Goal: Navigation & Orientation: Find specific page/section

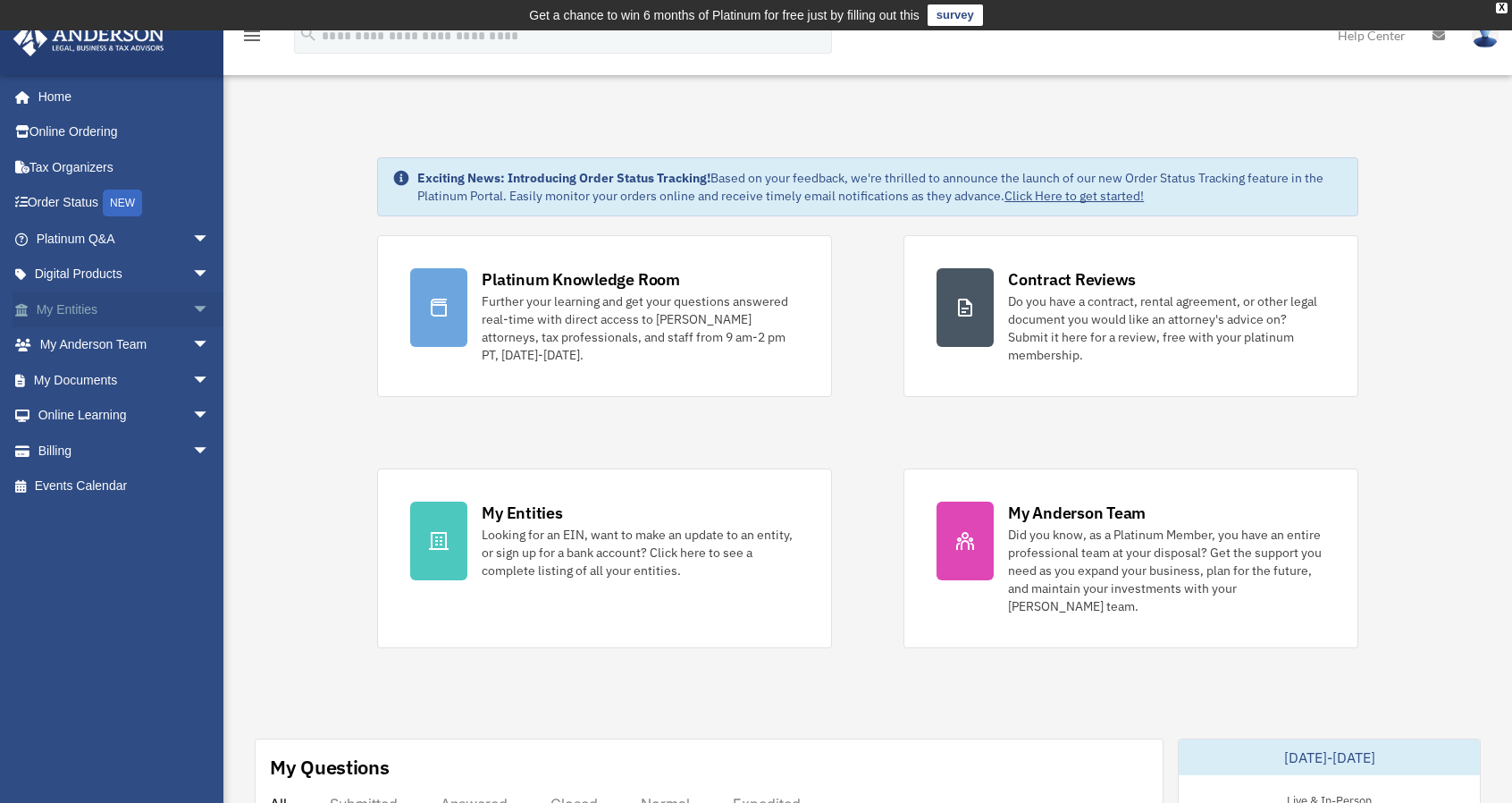
click at [192, 308] on span "arrow_drop_down" at bounding box center [210, 309] width 35 height 36
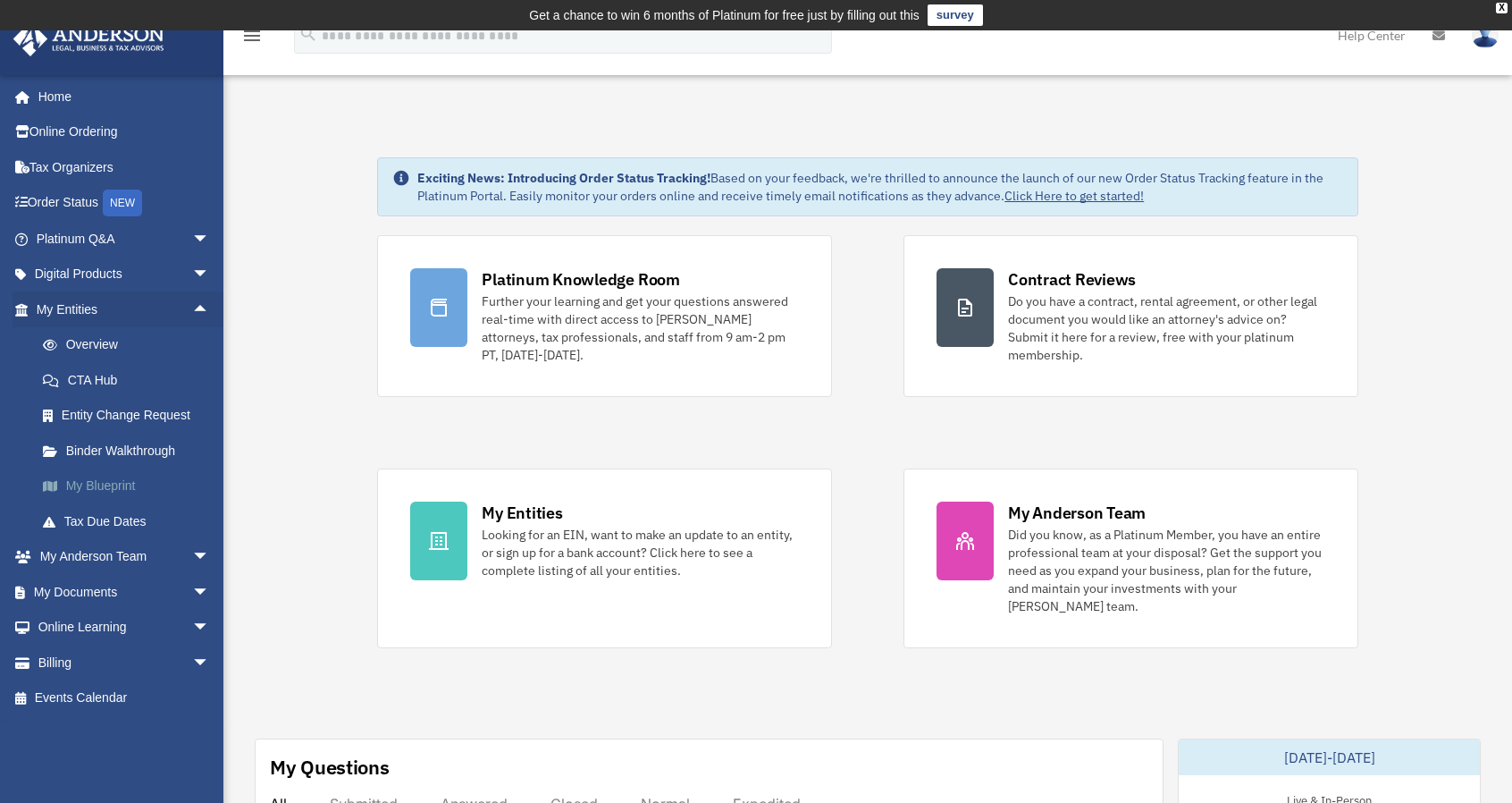
click at [120, 489] on link "My Blueprint" at bounding box center [131, 486] width 212 height 35
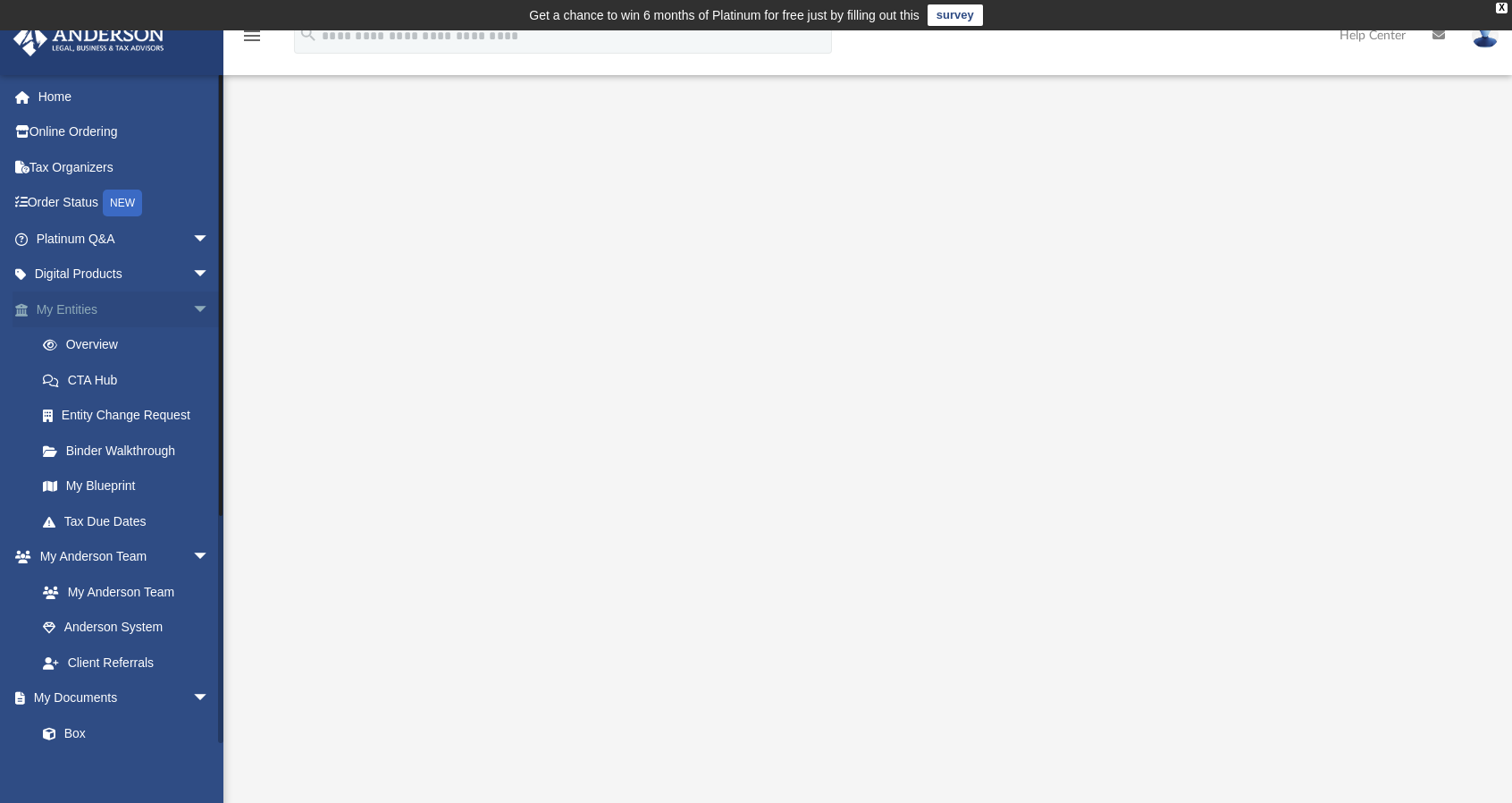
click at [117, 305] on link "My Entities arrow_drop_down" at bounding box center [124, 309] width 224 height 35
click at [192, 311] on span "arrow_drop_down" at bounding box center [210, 309] width 35 height 36
click at [192, 311] on span "arrow_drop_up" at bounding box center [210, 309] width 35 height 36
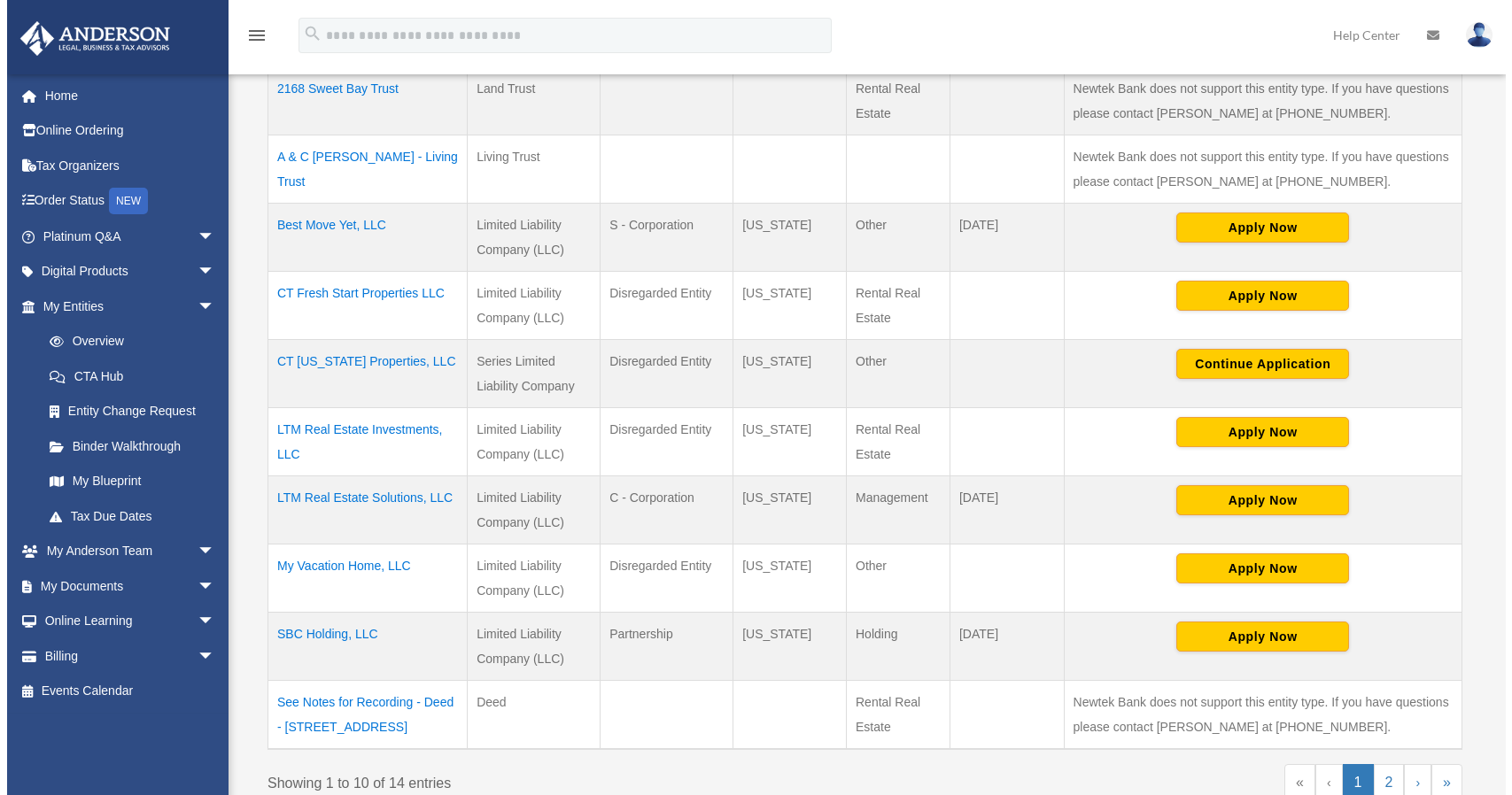
scroll to position [475, 0]
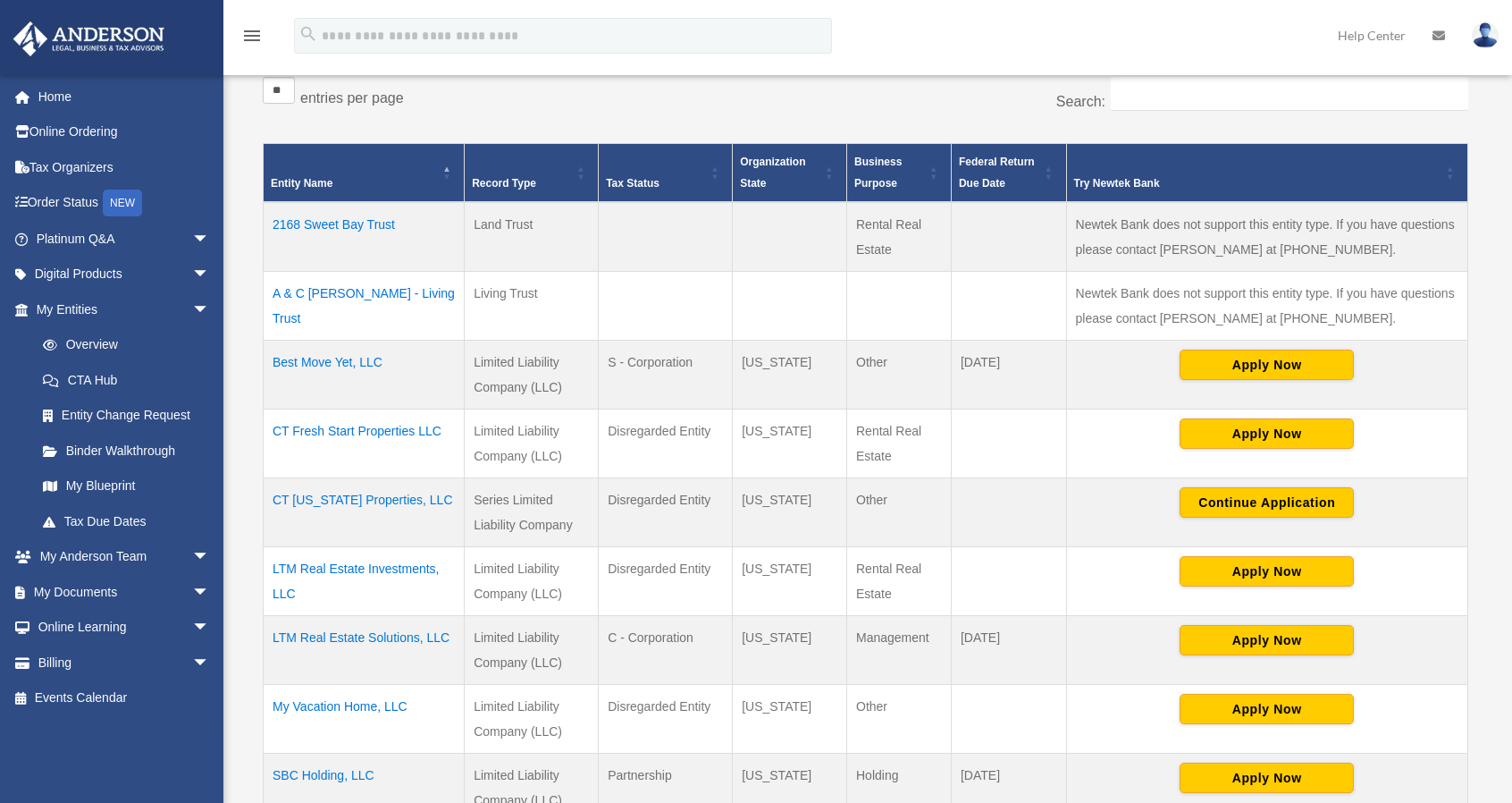
scroll to position [346, 0]
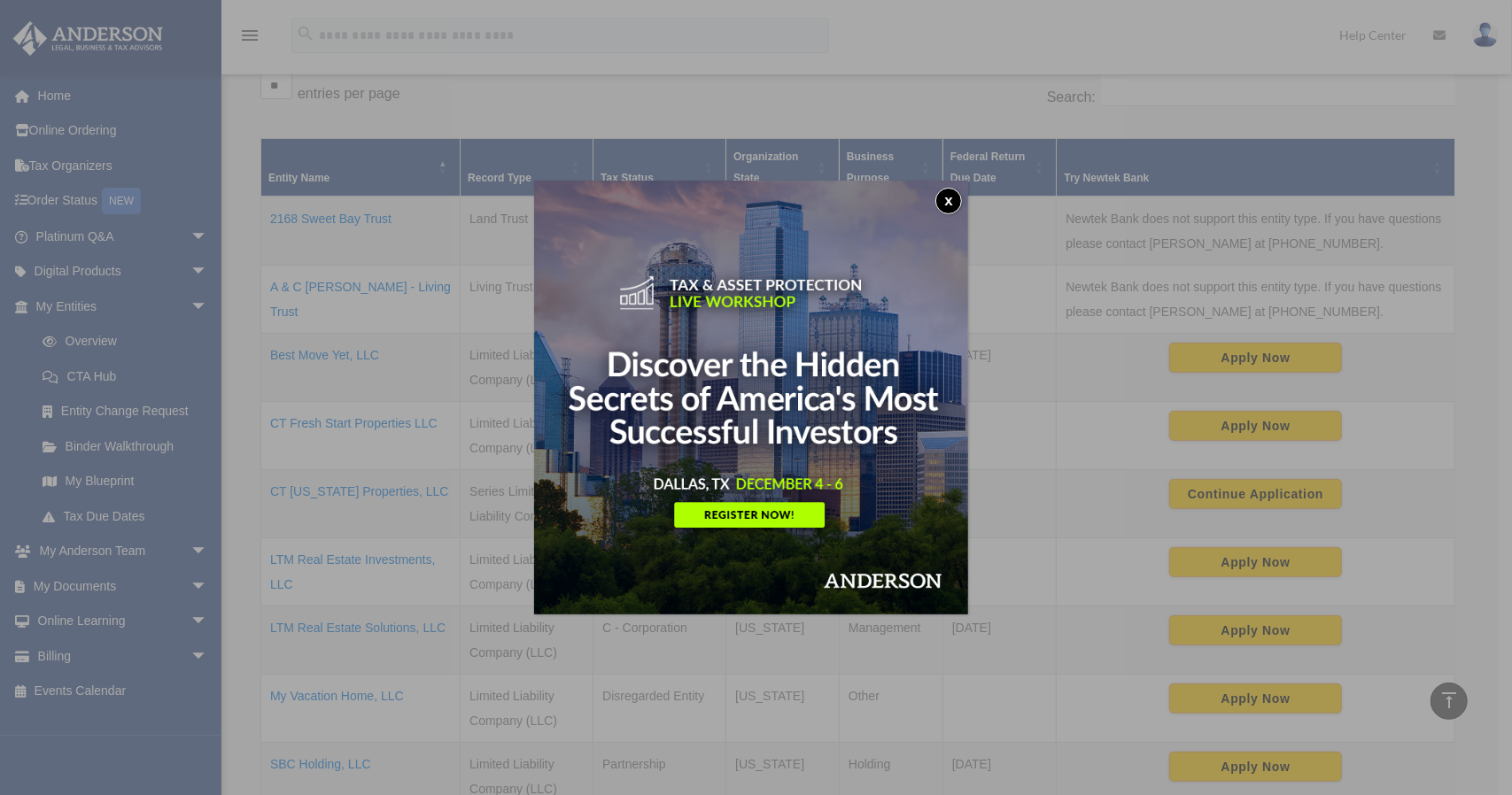
click at [950, 193] on button "x" at bounding box center [948, 200] width 26 height 26
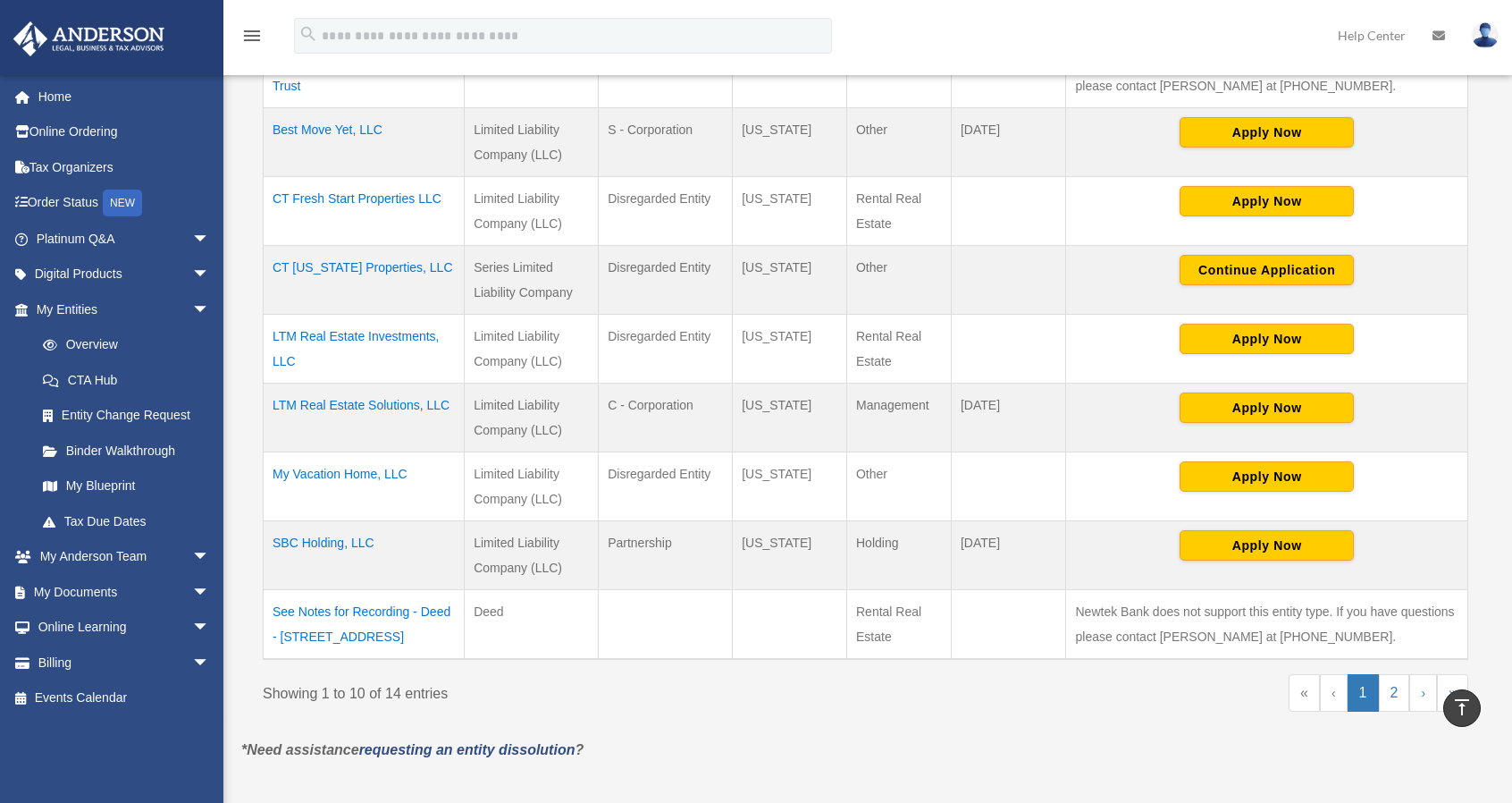
scroll to position [576, 0]
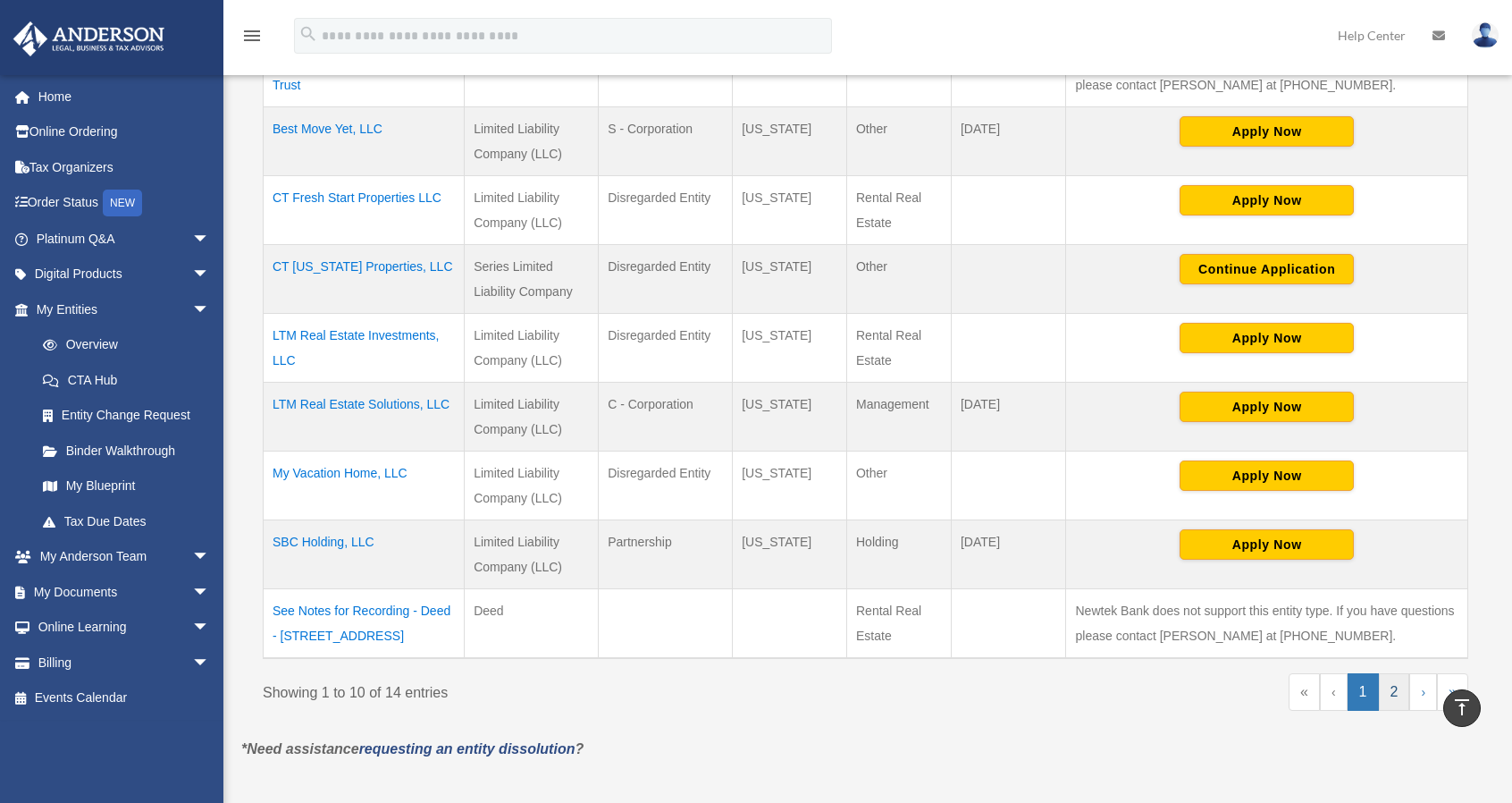
click at [1394, 679] on link "2" at bounding box center [1395, 692] width 31 height 37
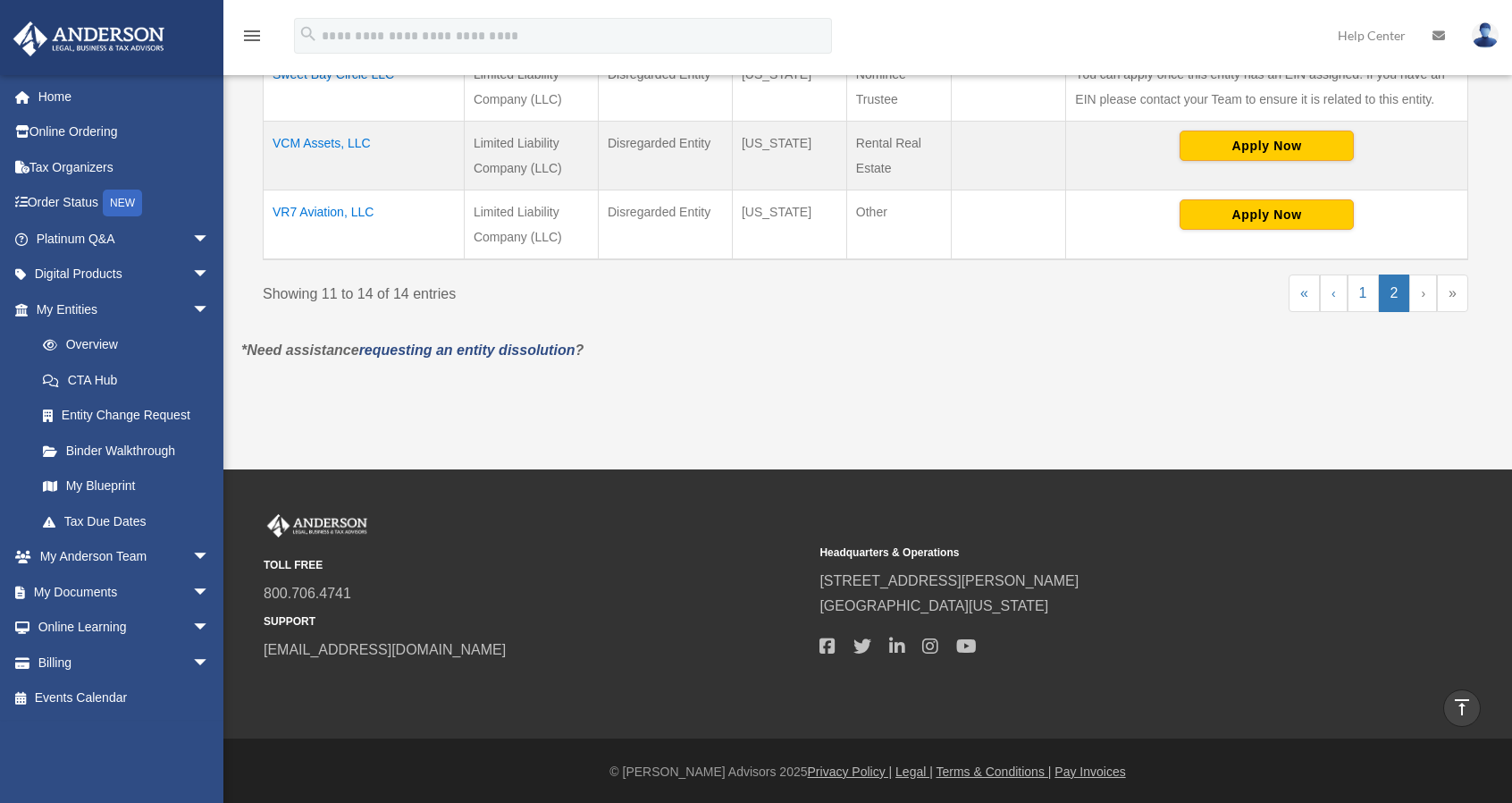
scroll to position [561, 0]
click at [1367, 300] on link "1" at bounding box center [1364, 294] width 31 height 37
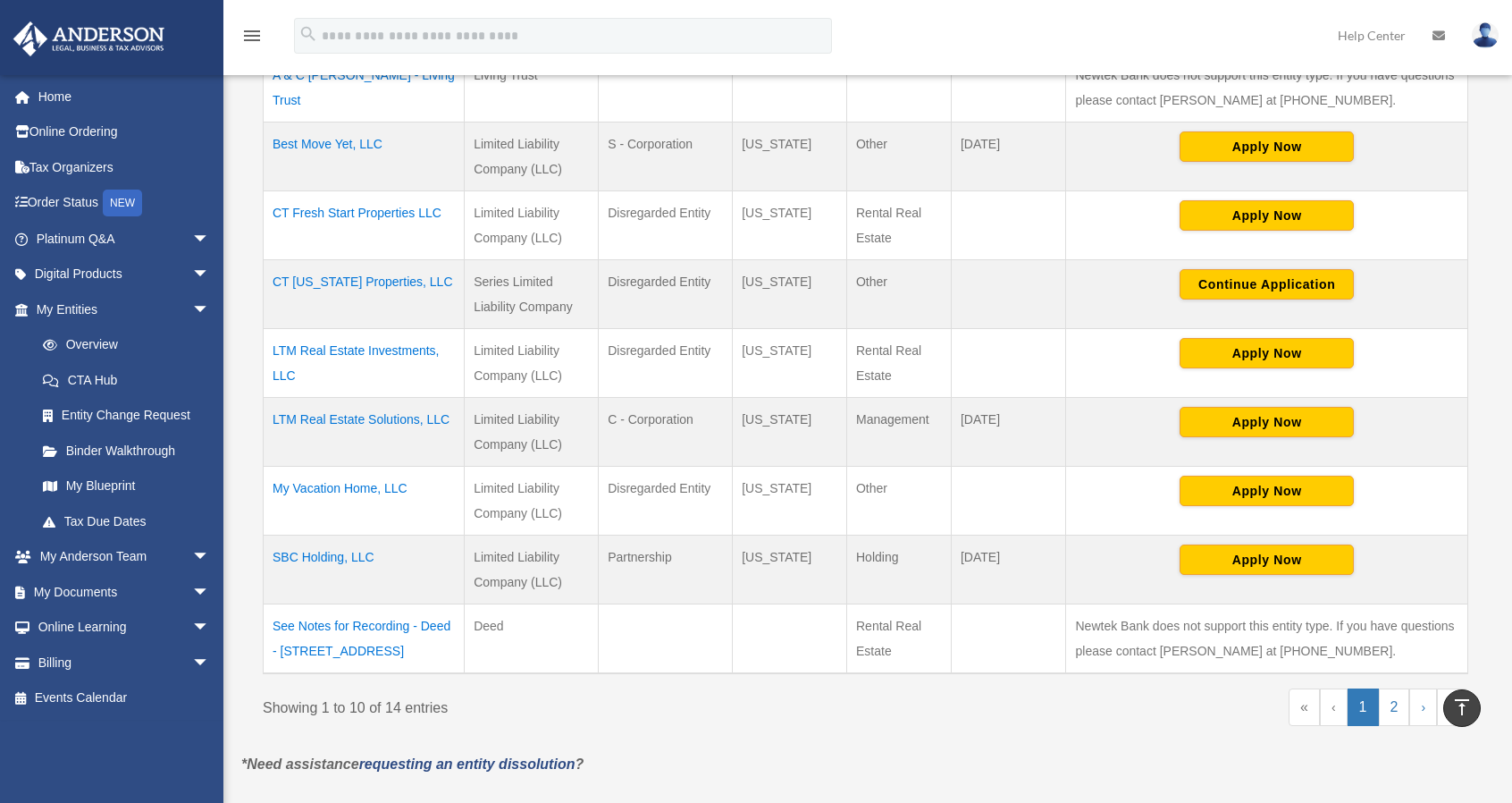
scroll to position [502, 0]
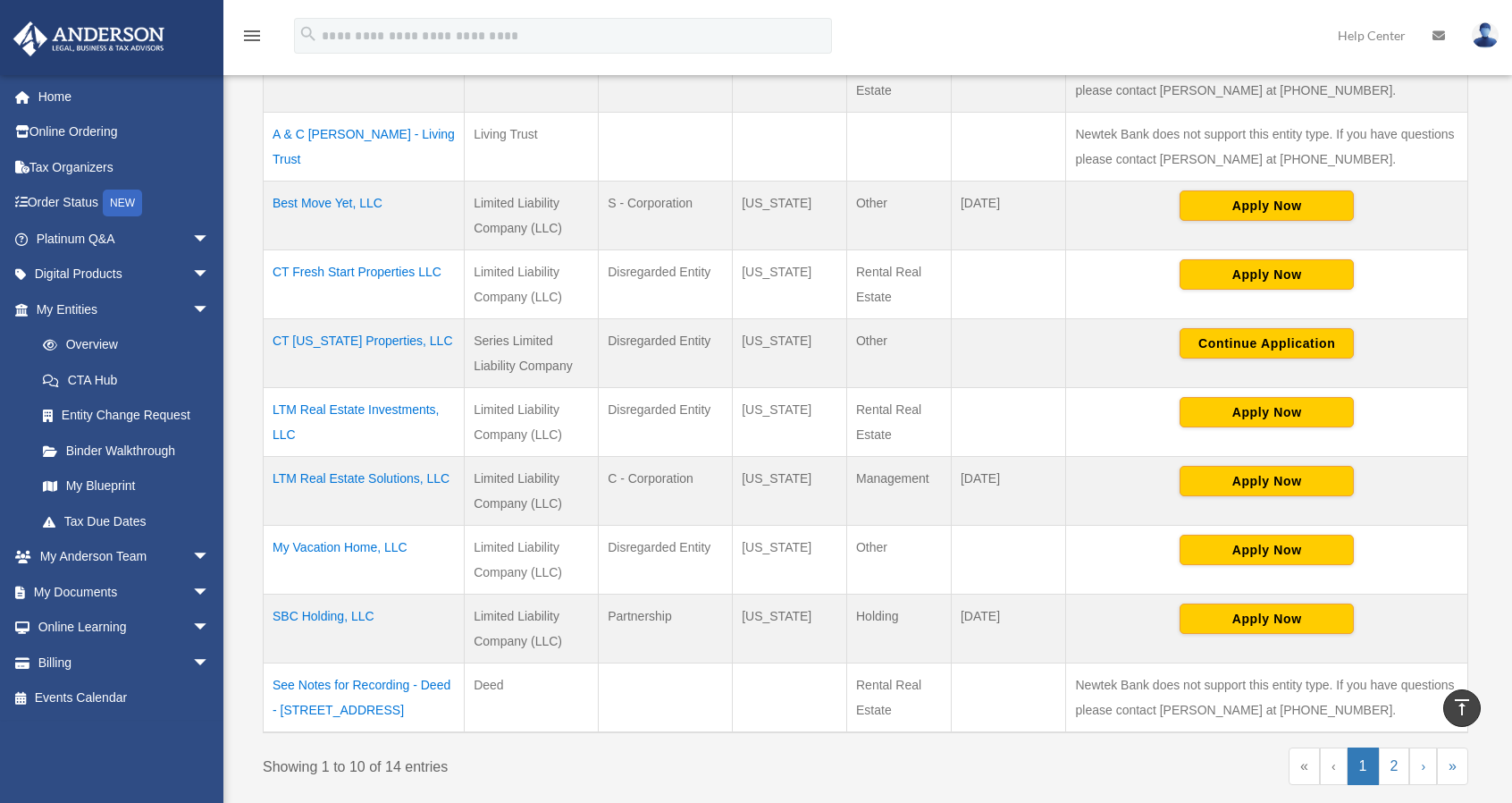
click at [401, 331] on td "CT Texas Properties, LLC" at bounding box center [364, 353] width 201 height 69
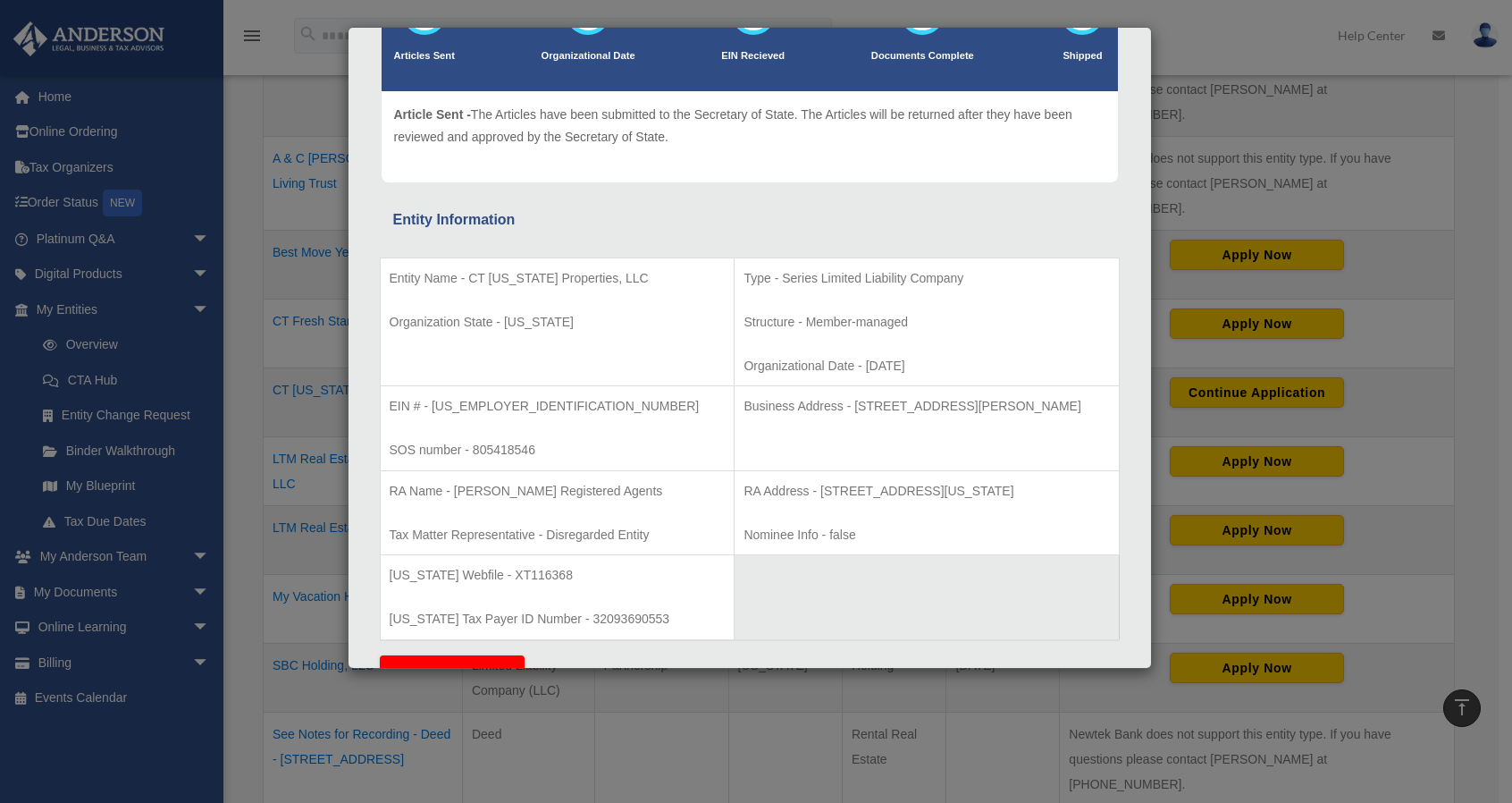
scroll to position [0, 0]
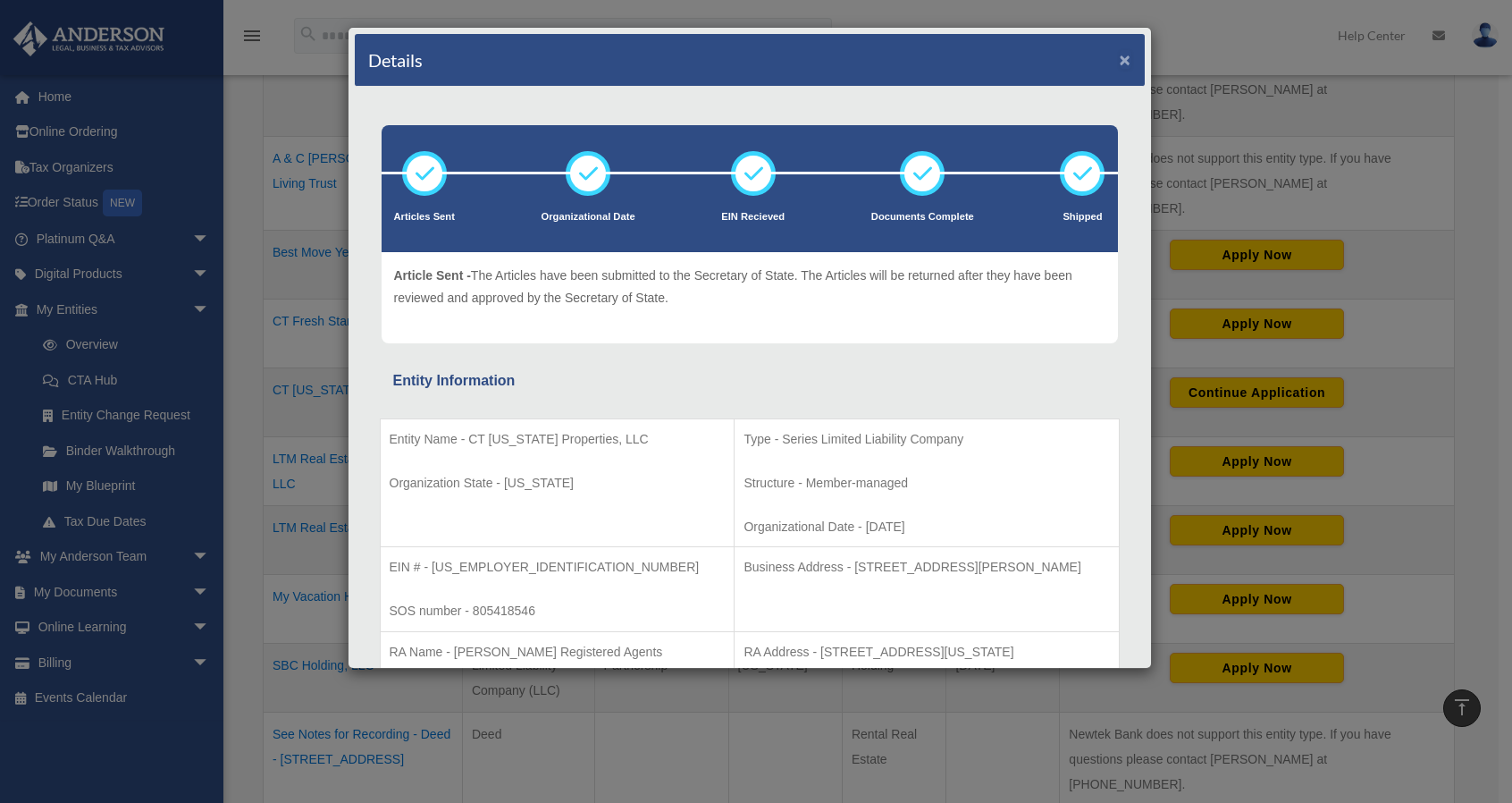
click at [1120, 58] on button "×" at bounding box center [1126, 59] width 12 height 19
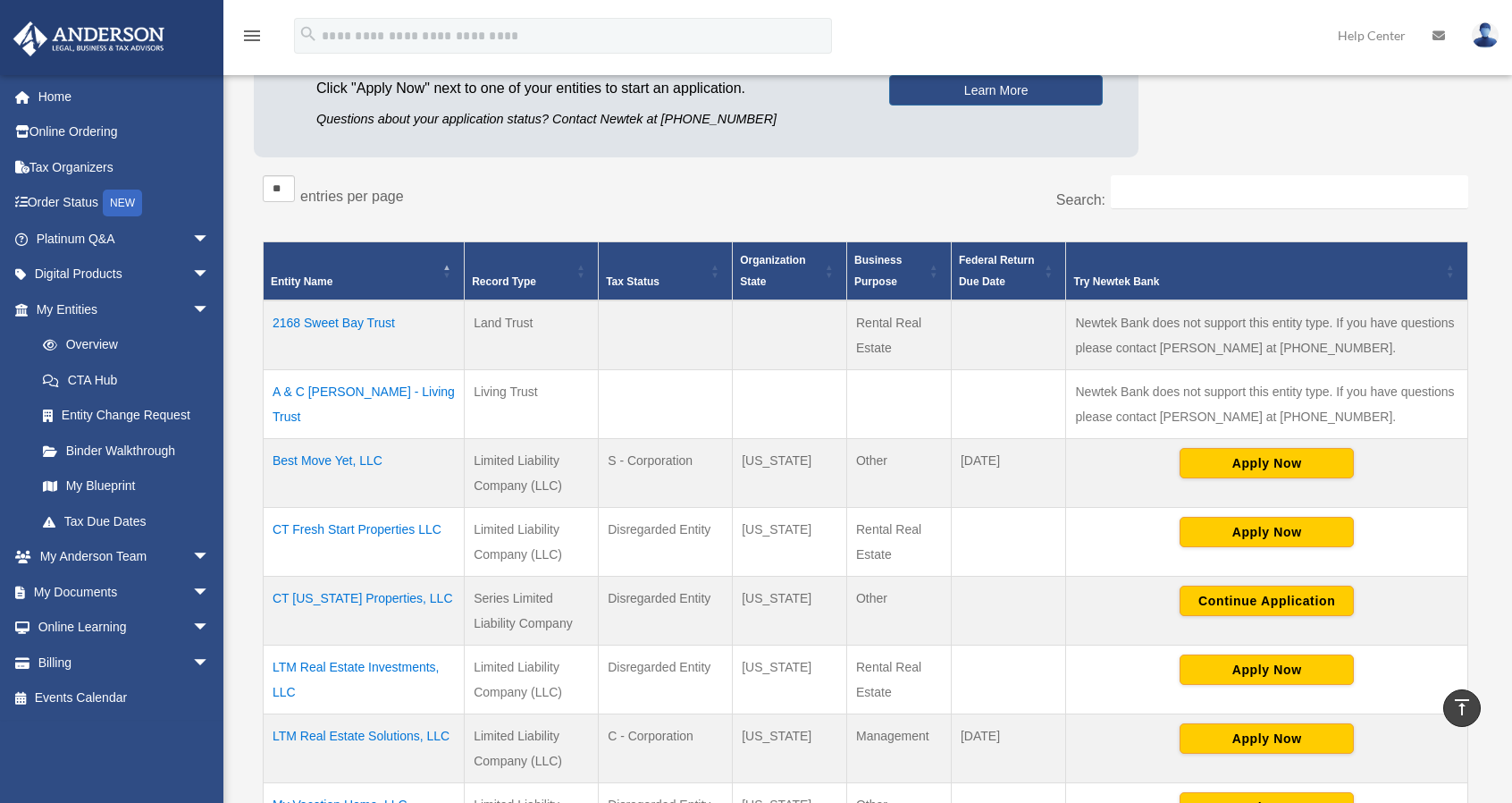
scroll to position [220, 0]
